Goal: Task Accomplishment & Management: Manage account settings

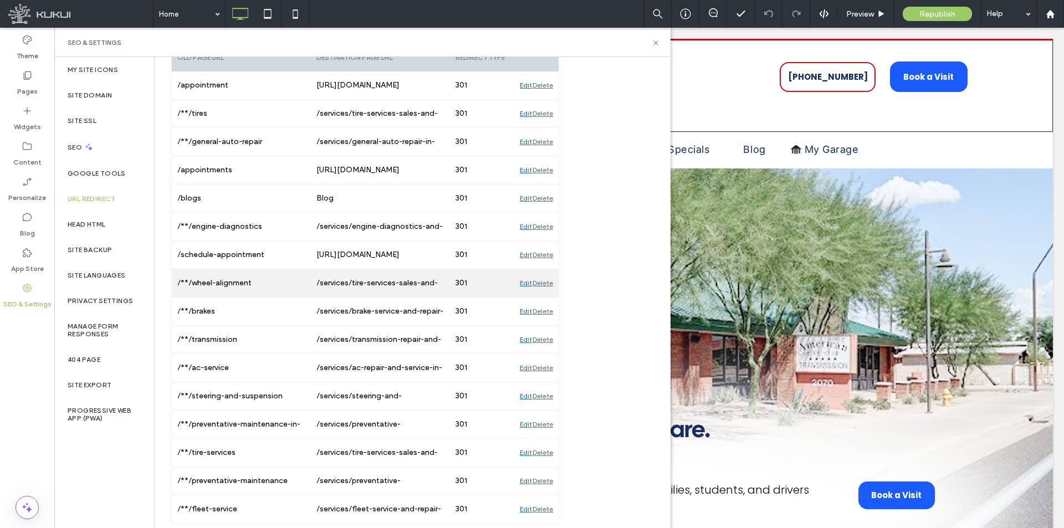
scroll to position [198, 0]
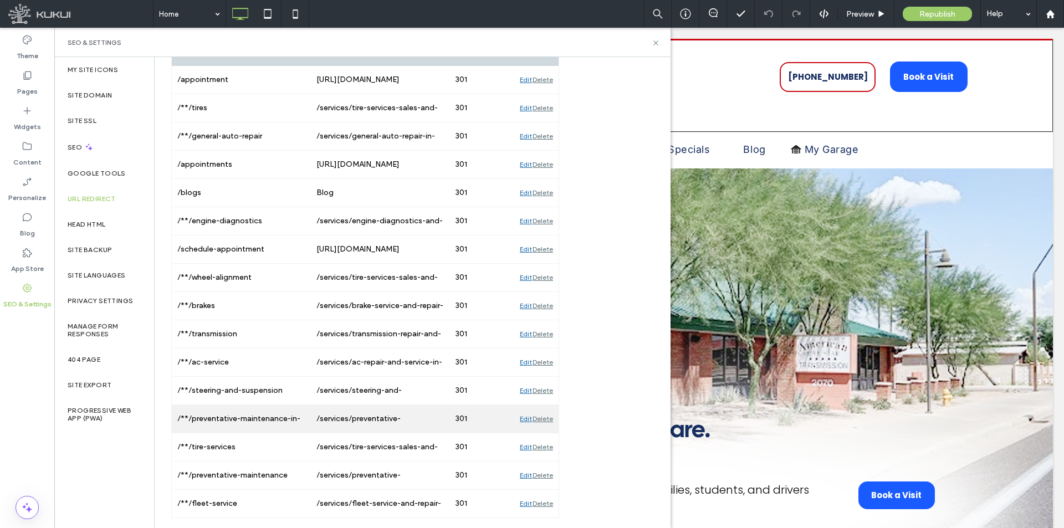
click at [526, 419] on div "Edit" at bounding box center [526, 419] width 12 height 28
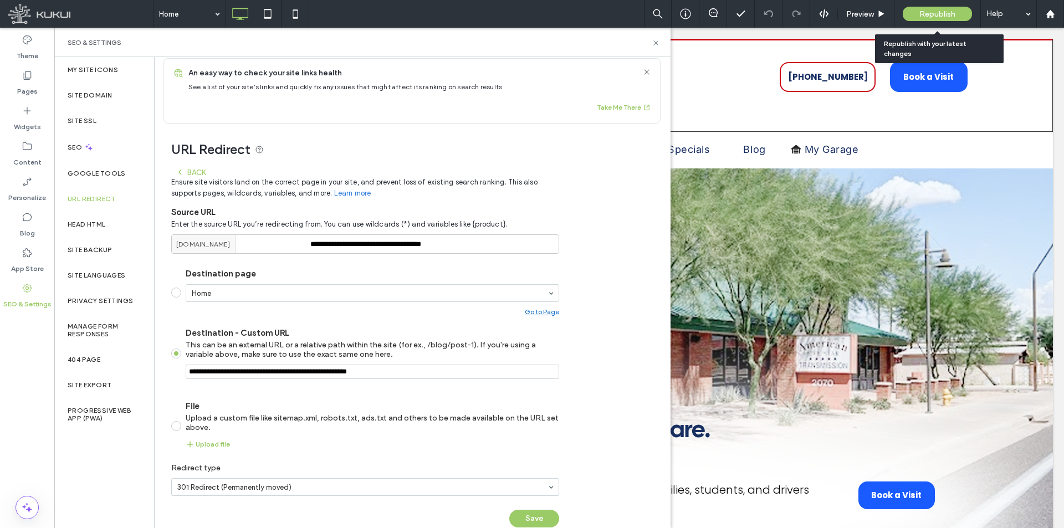
click at [937, 12] on span "Republish" at bounding box center [937, 13] width 36 height 9
